Goal: Entertainment & Leisure: Consume media (video, audio)

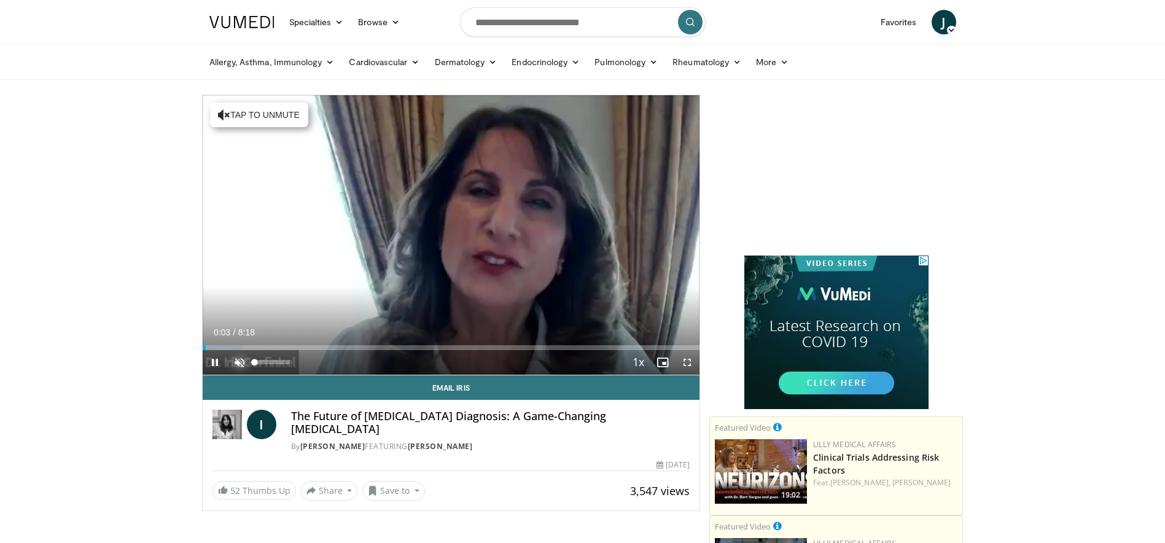
click at [246, 360] on span "Video Player" at bounding box center [239, 362] width 25 height 25
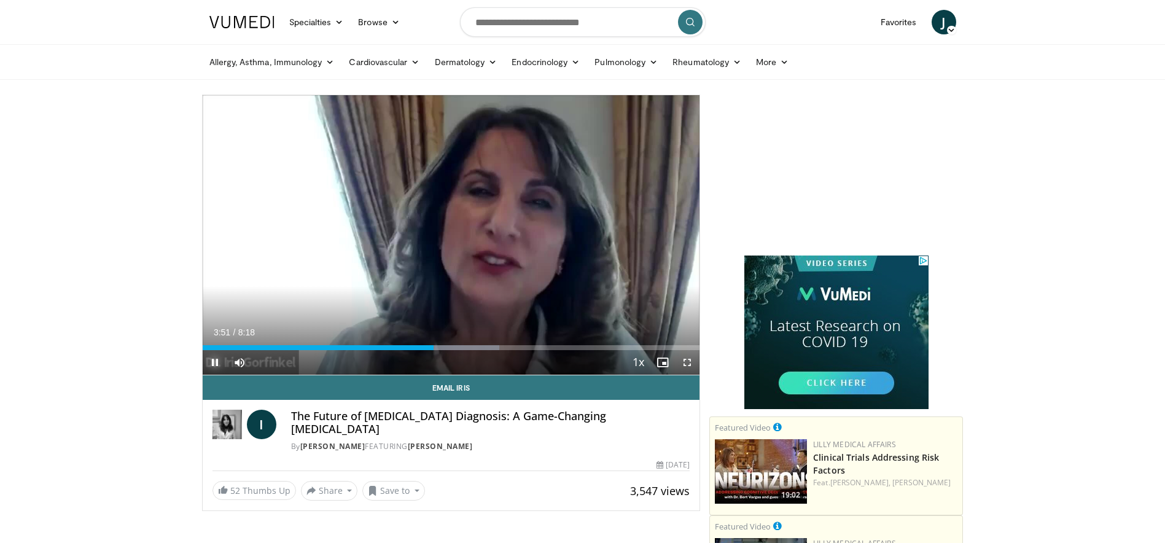
click at [219, 360] on span "Video Player" at bounding box center [215, 362] width 25 height 25
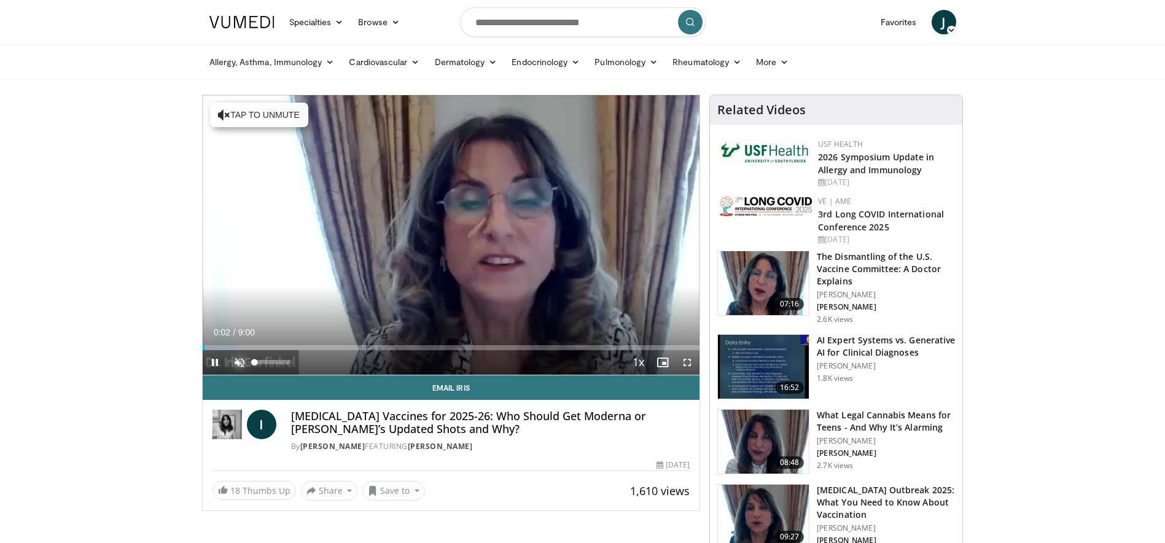
click at [246, 364] on span "Video Player" at bounding box center [239, 362] width 25 height 25
